Goal: Information Seeking & Learning: Find specific fact

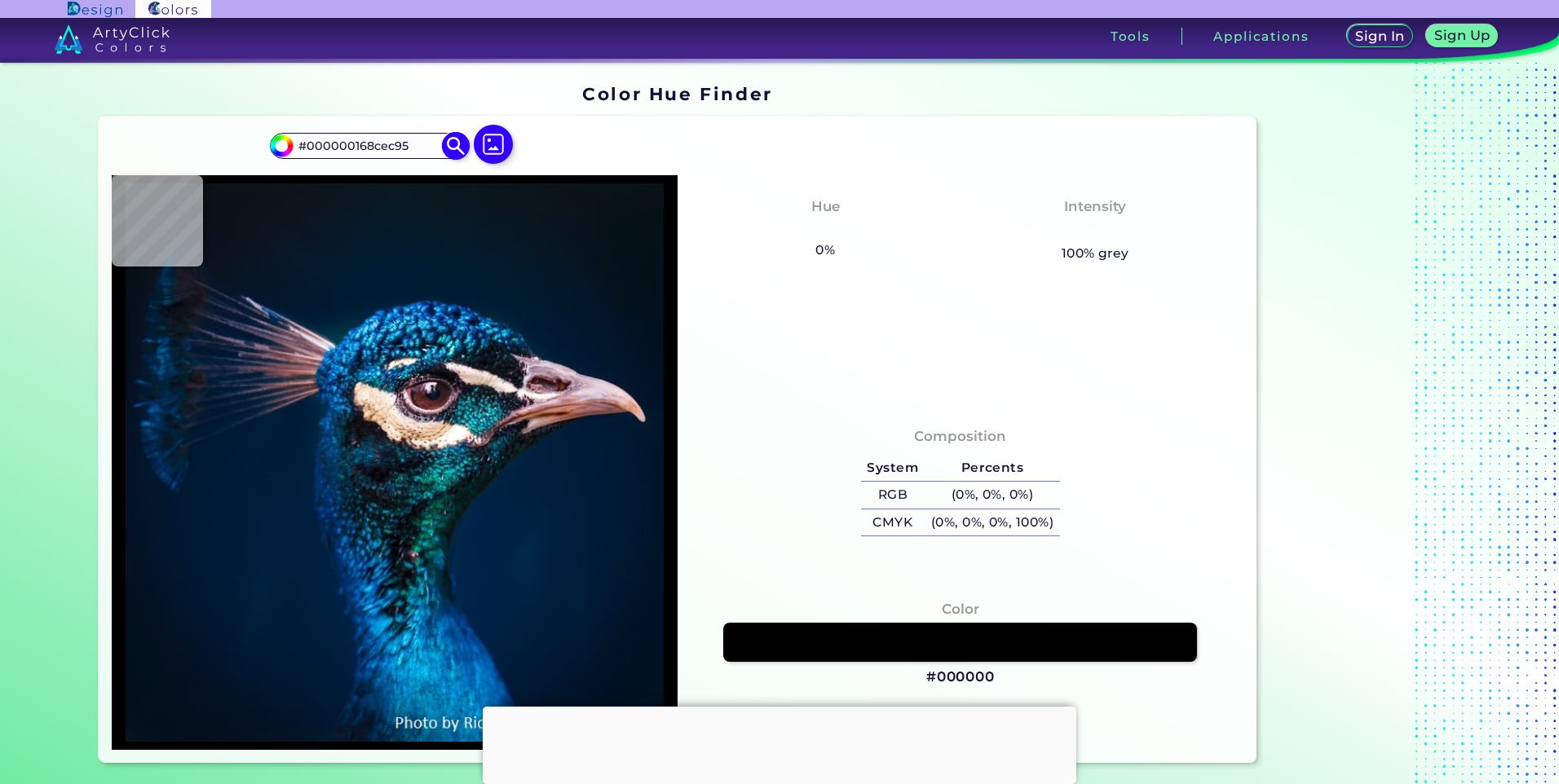
click at [463, 143] on img at bounding box center [455, 145] width 28 height 28
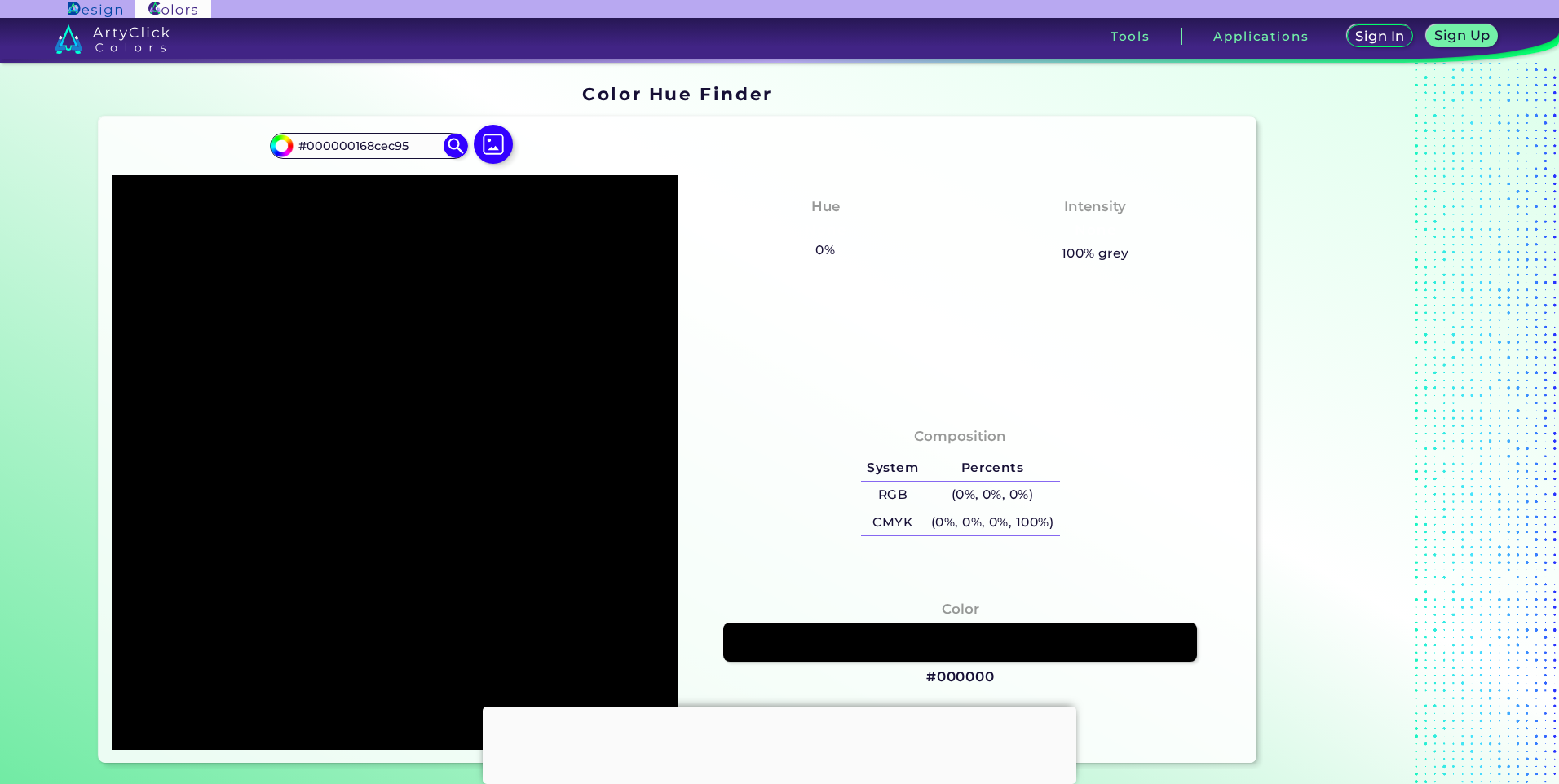
drag, startPoint x: 415, startPoint y: 144, endPoint x: 261, endPoint y: 156, distance: 154.5
click at [261, 156] on div "#000000 #000000168cec95 Acadia ◉ Acid Green ◉ Aero Blue ◉ Alabaster ◉ Albescent…" at bounding box center [677, 440] width 1157 height 646
paste input
click at [450, 143] on img at bounding box center [455, 145] width 28 height 28
click at [295, 151] on input "168cec95" at bounding box center [368, 146] width 151 height 22
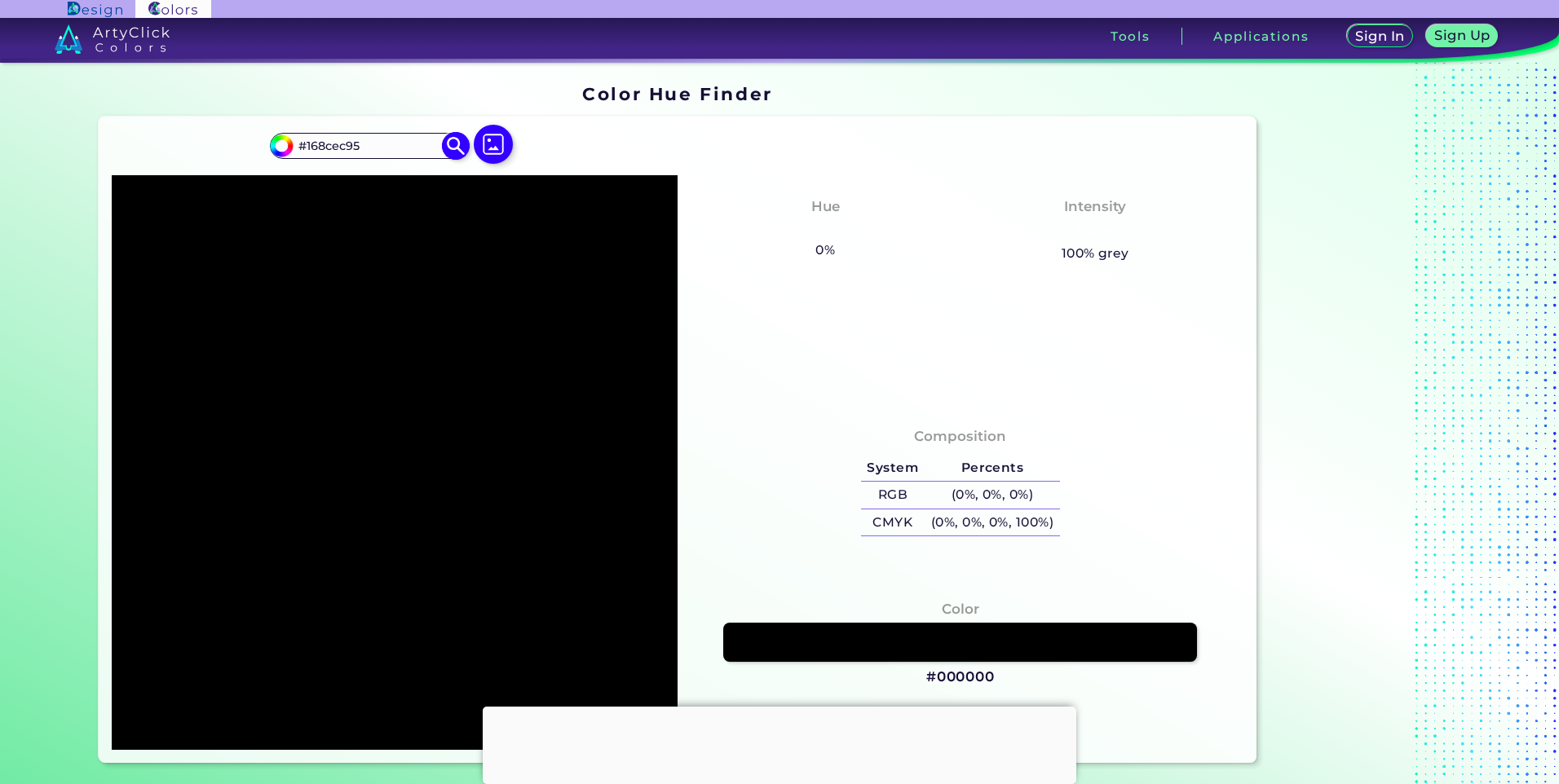
type input "#168cec95"
click at [449, 148] on img at bounding box center [455, 145] width 28 height 28
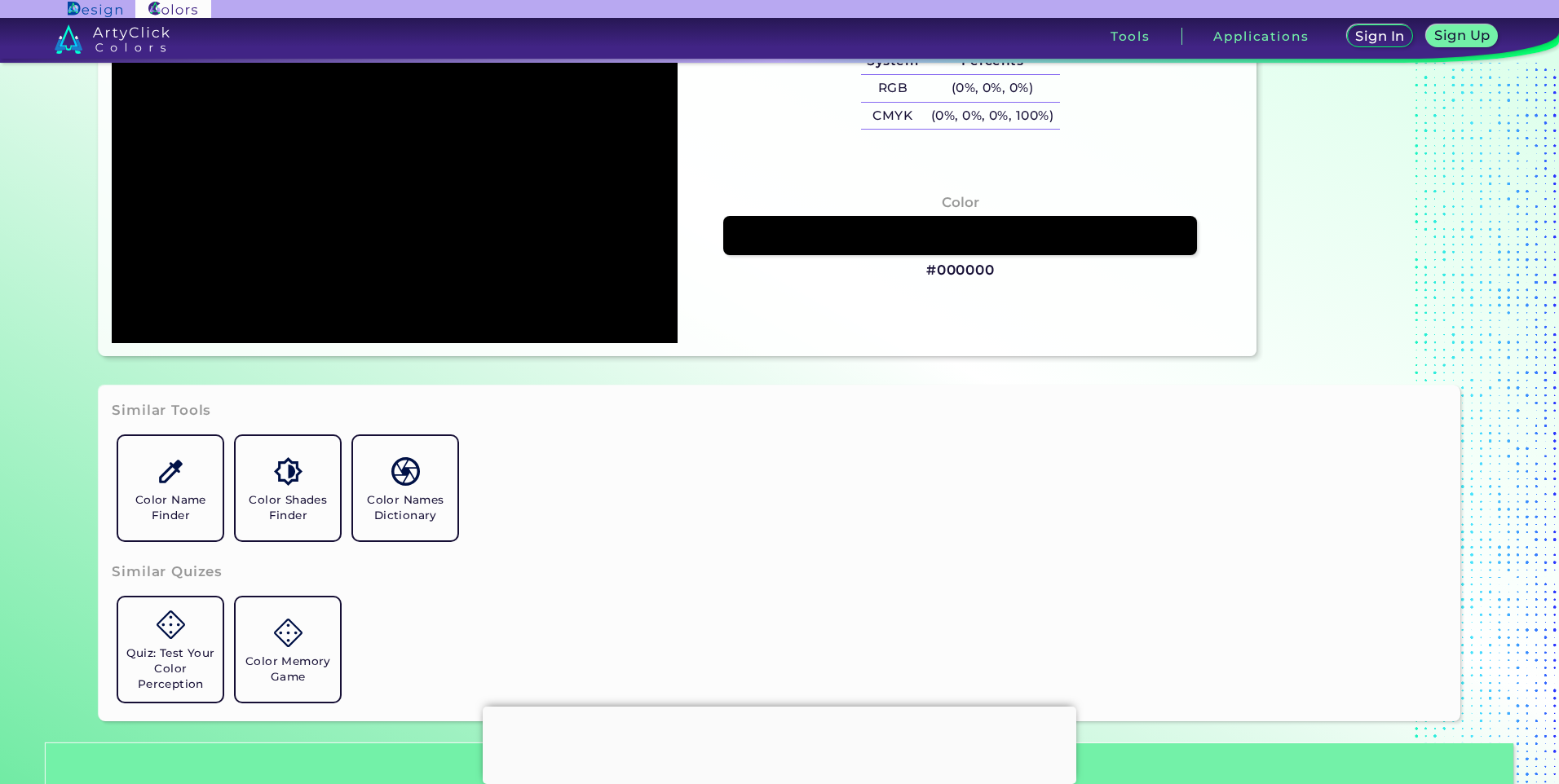
scroll to position [408, 0]
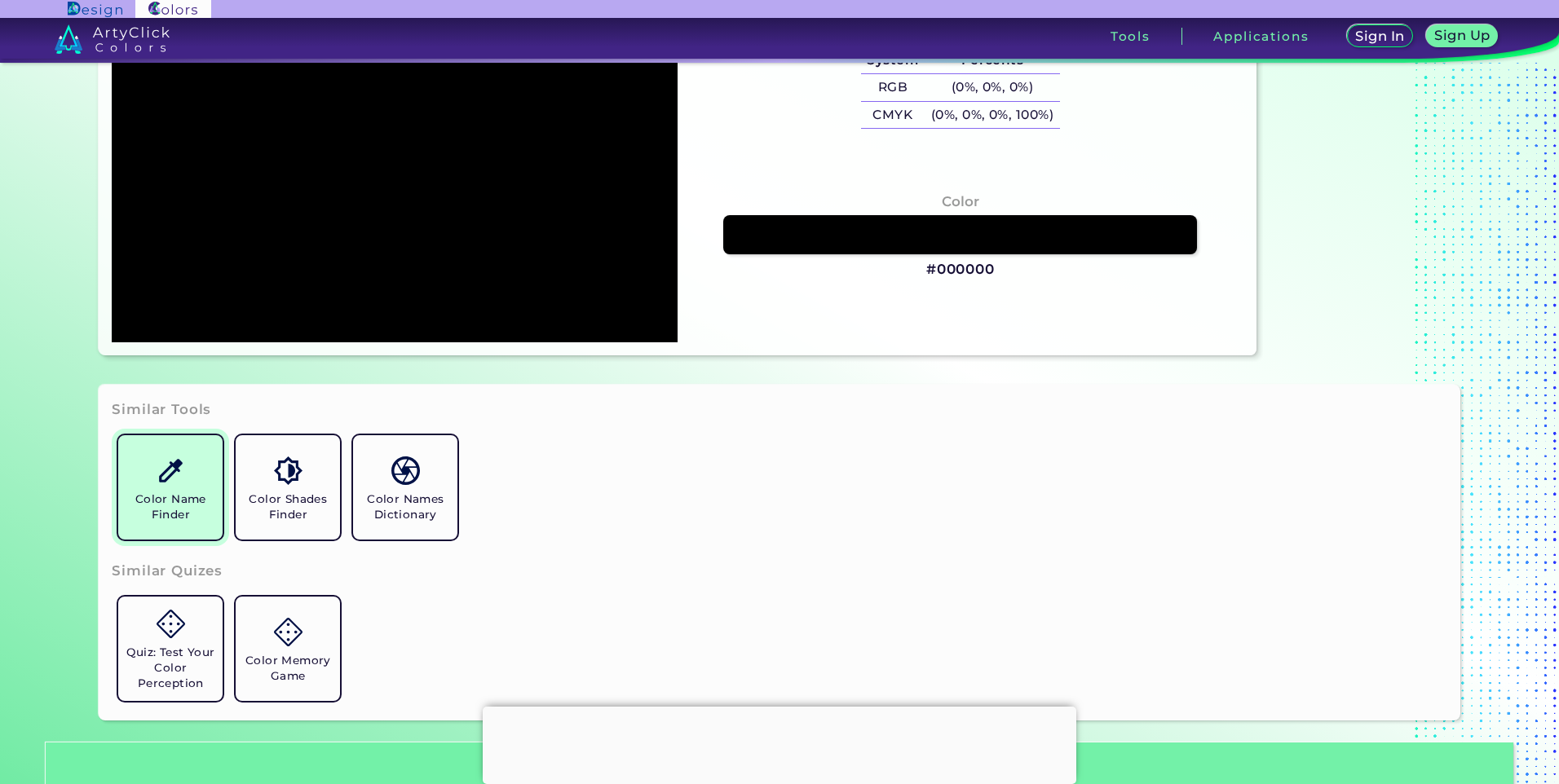
click at [184, 489] on link "Color Name Finder" at bounding box center [171, 487] width 118 height 118
